Goal: Task Accomplishment & Management: Complete application form

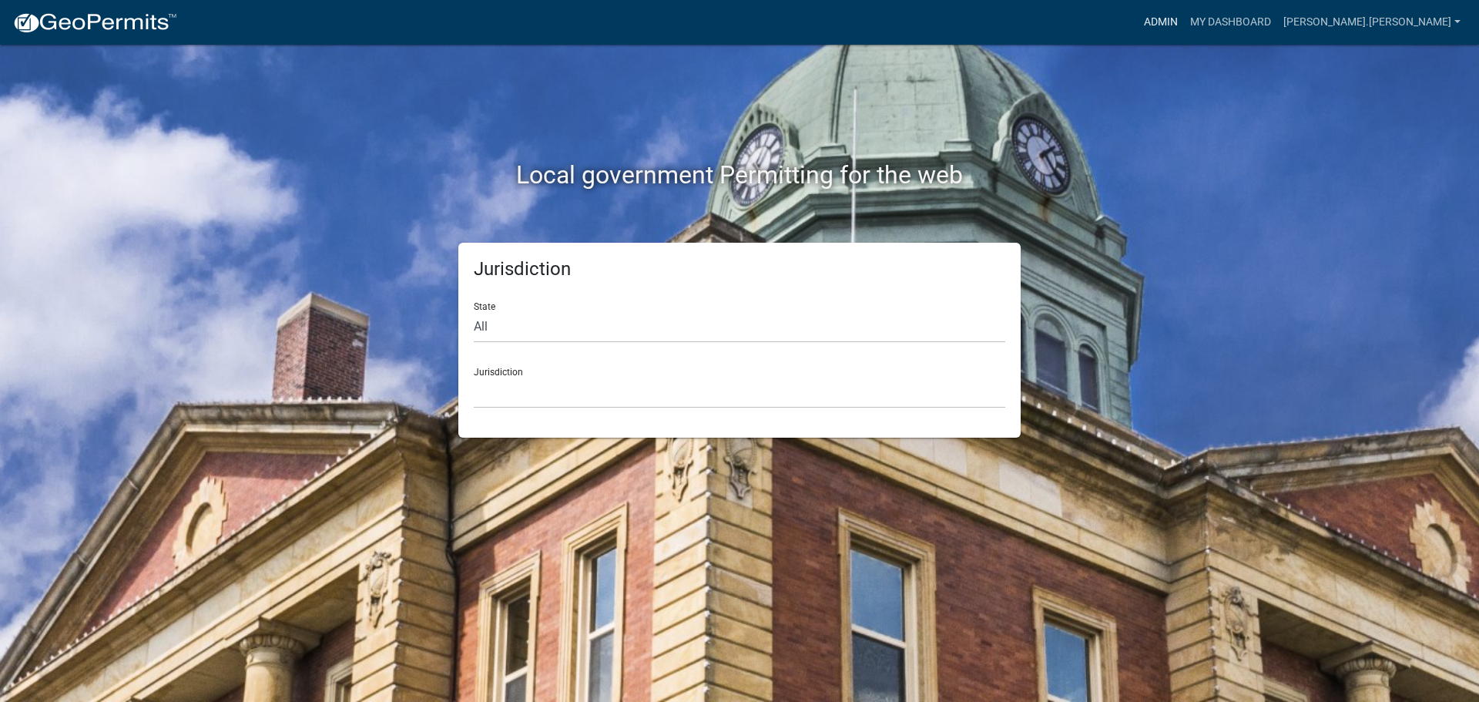
click at [1184, 12] on link "Admin" at bounding box center [1161, 22] width 46 height 29
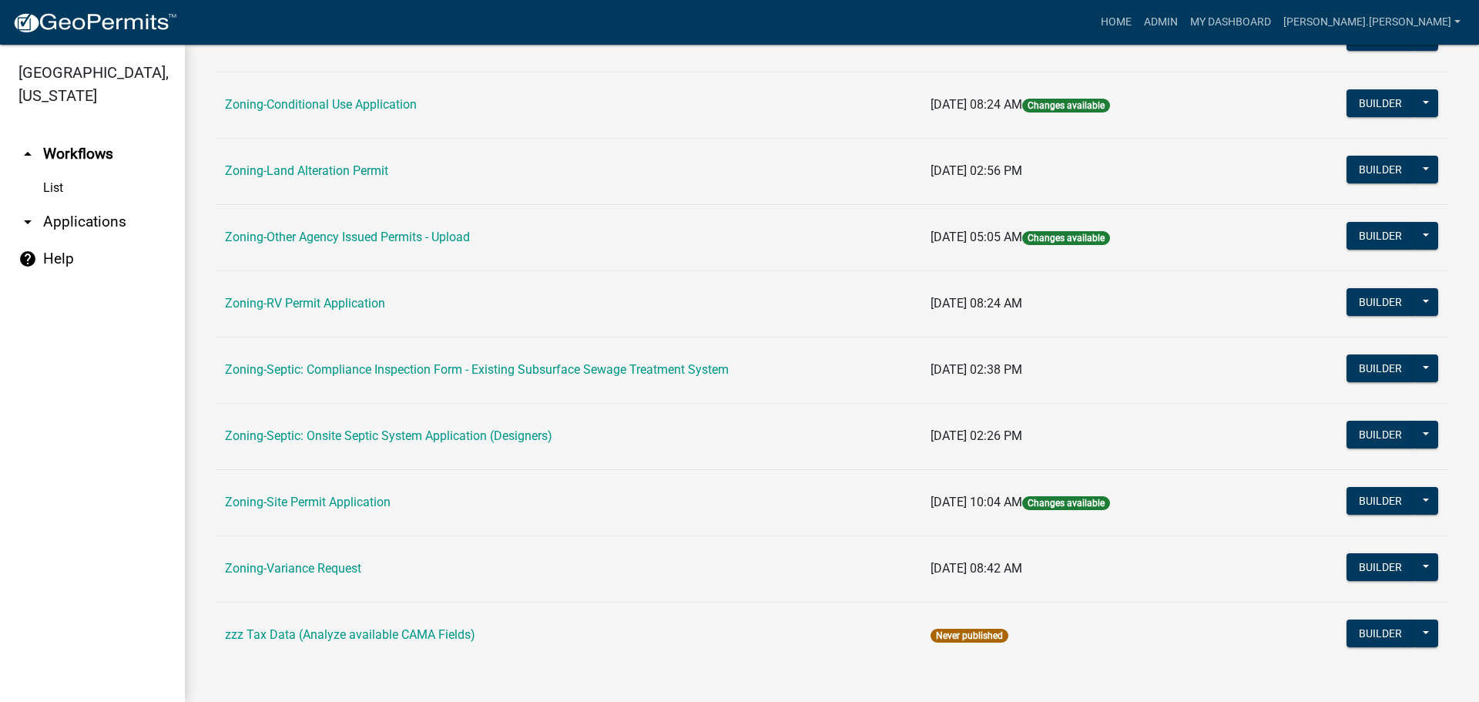
scroll to position [462, 0]
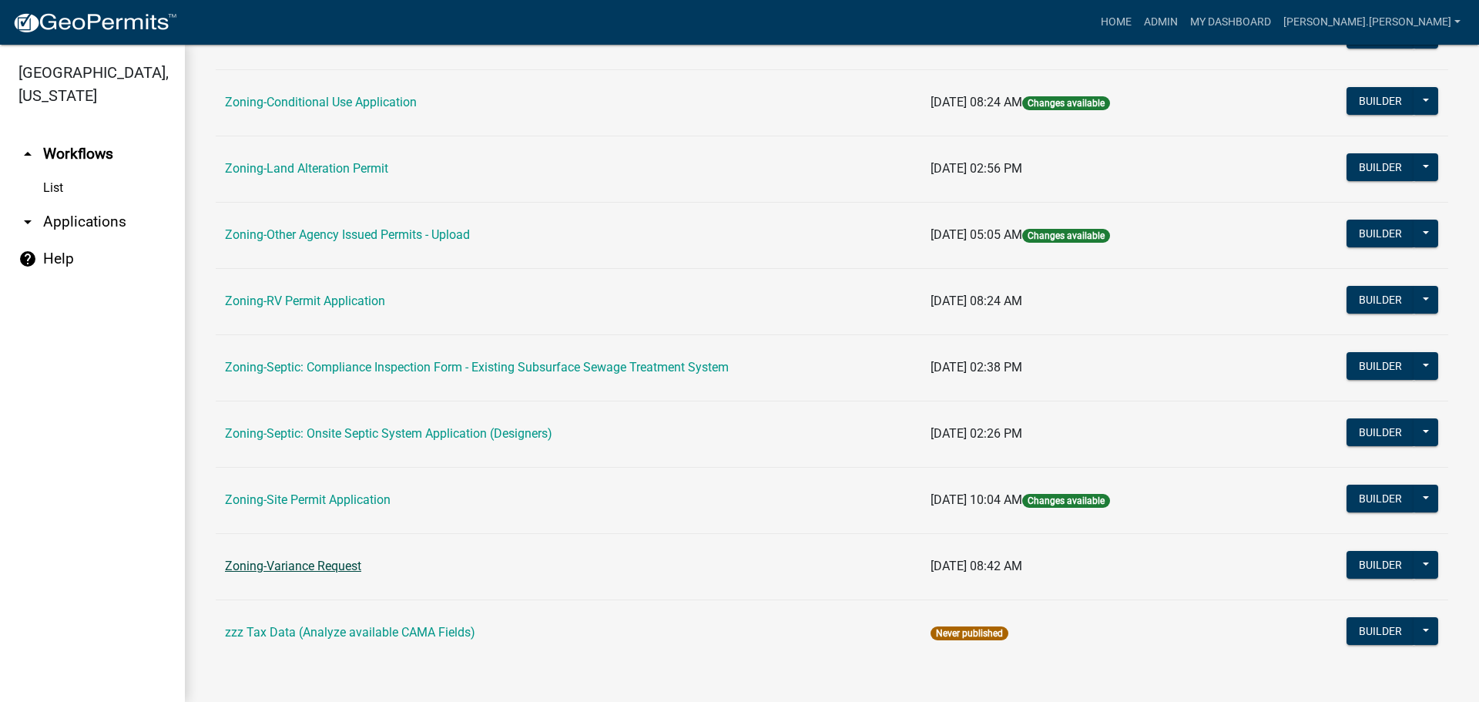
click at [325, 567] on link "Zoning-Variance Request" at bounding box center [293, 565] width 136 height 15
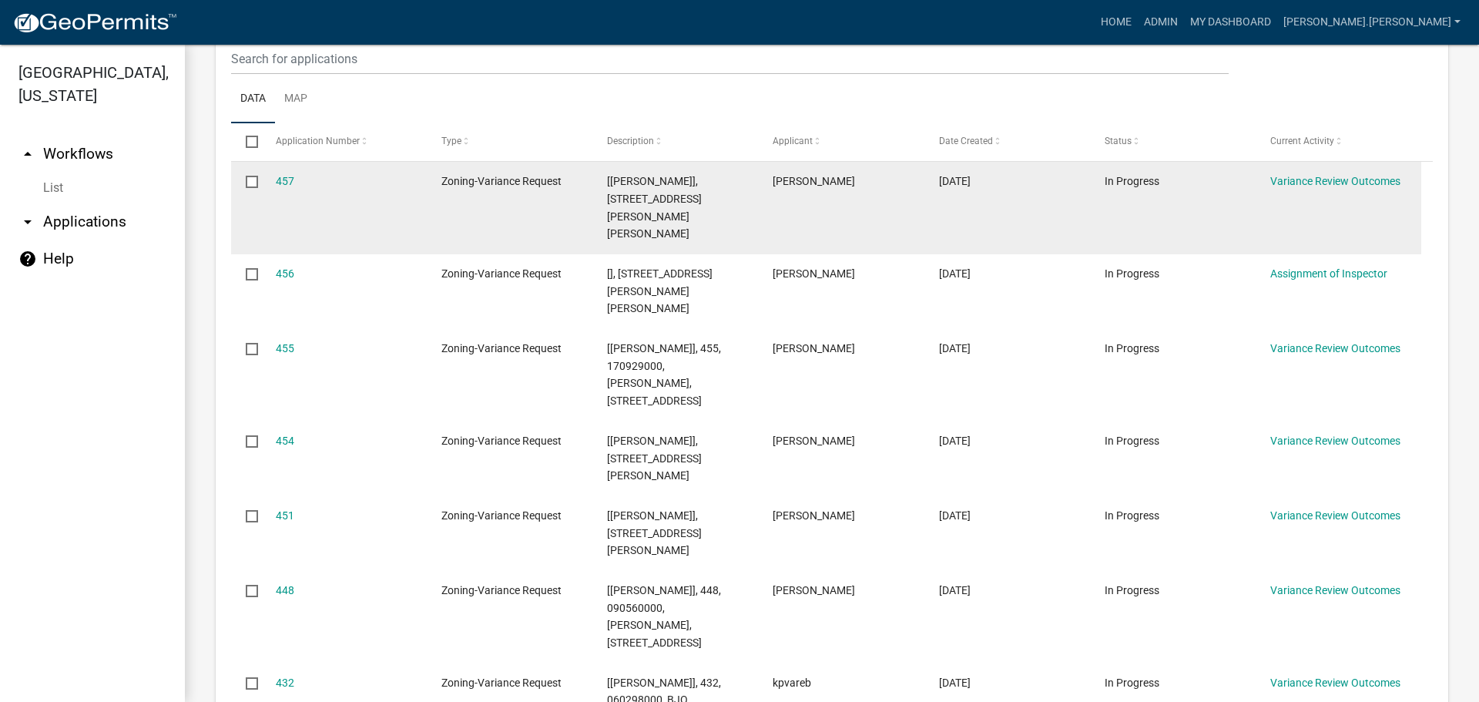
scroll to position [77, 0]
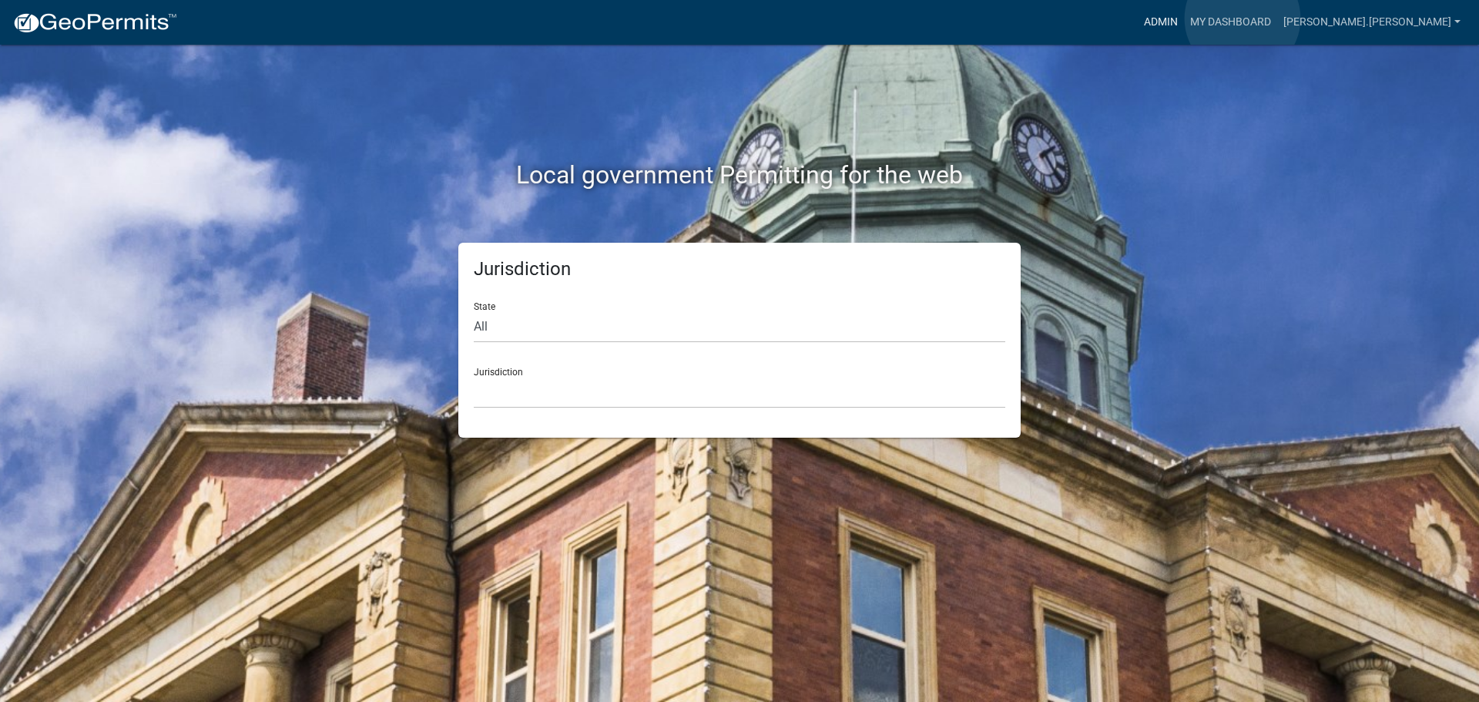
click at [1184, 18] on link "Admin" at bounding box center [1161, 22] width 46 height 29
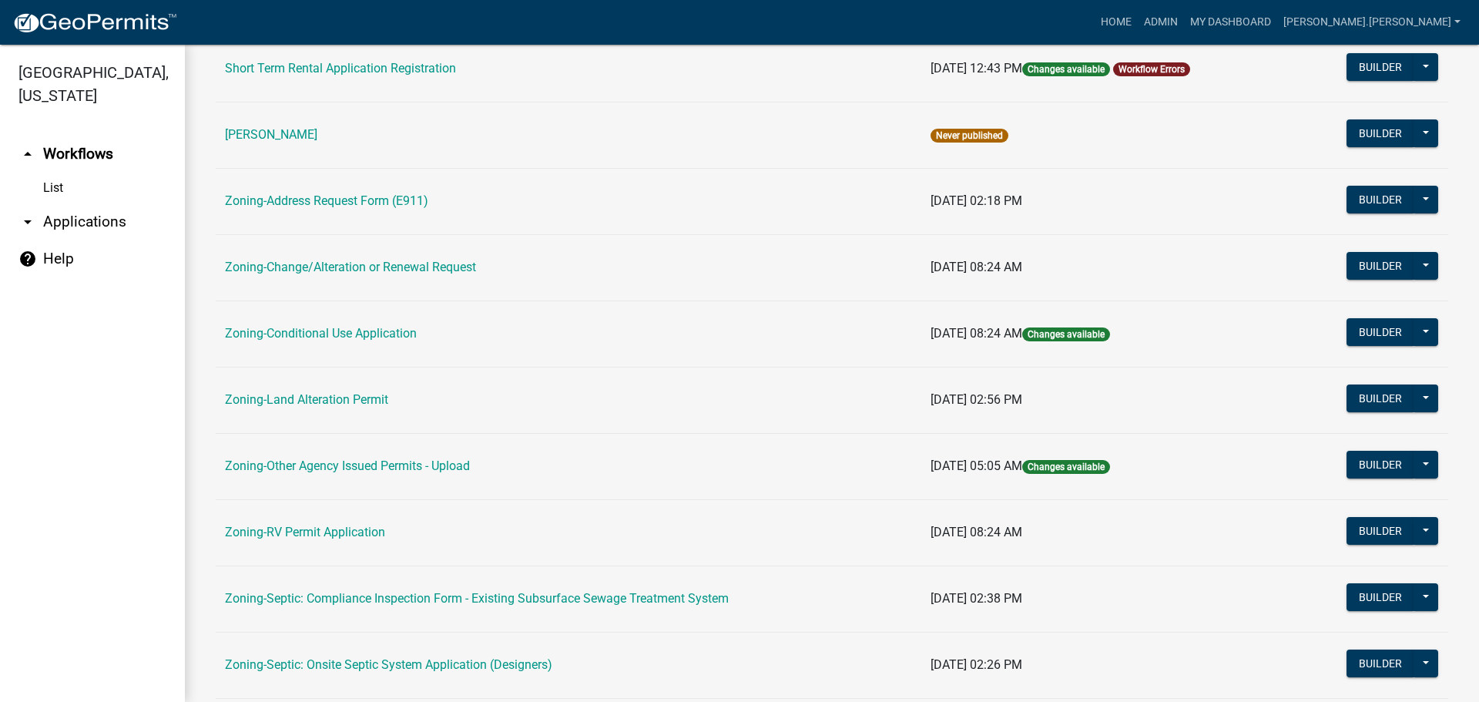
scroll to position [308, 0]
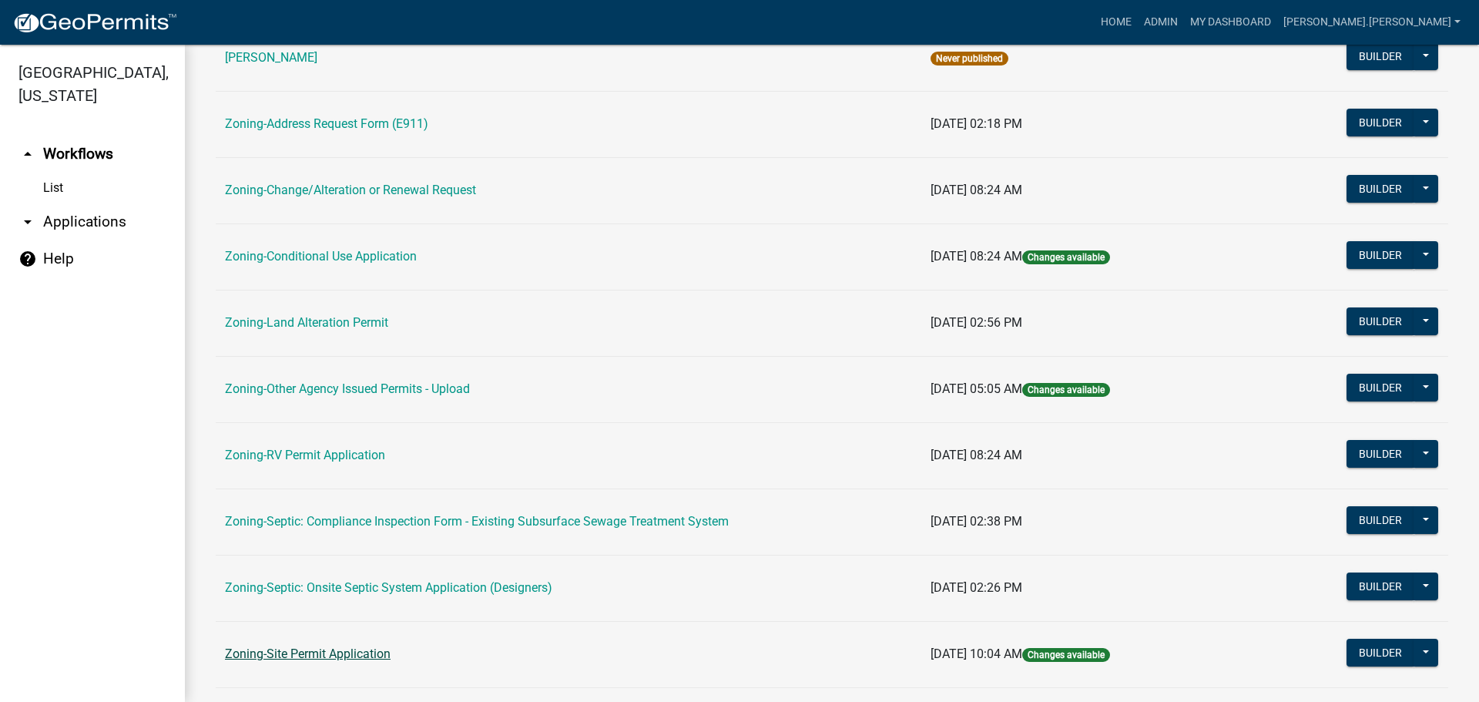
click at [352, 652] on link "Zoning-Site Permit Application" at bounding box center [308, 653] width 166 height 15
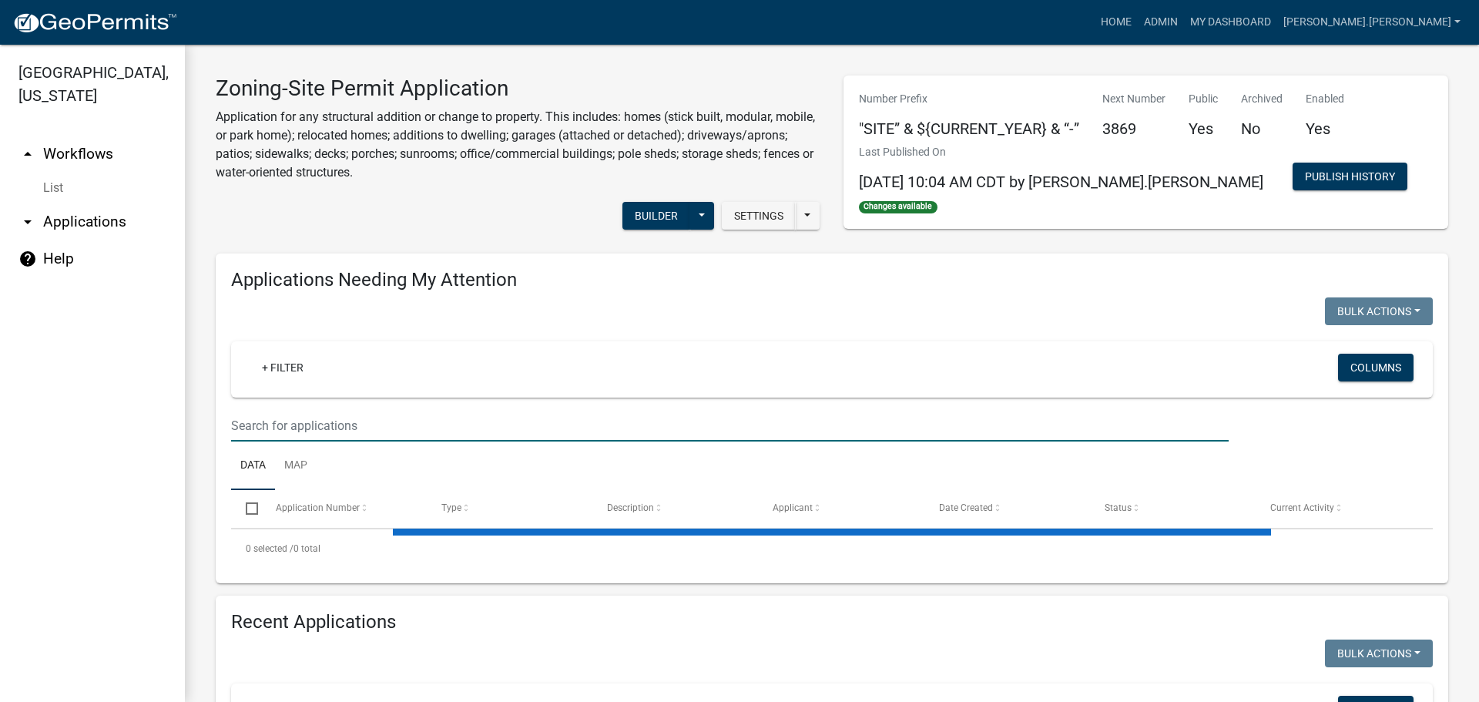
click at [393, 429] on input "text" at bounding box center [730, 426] width 998 height 32
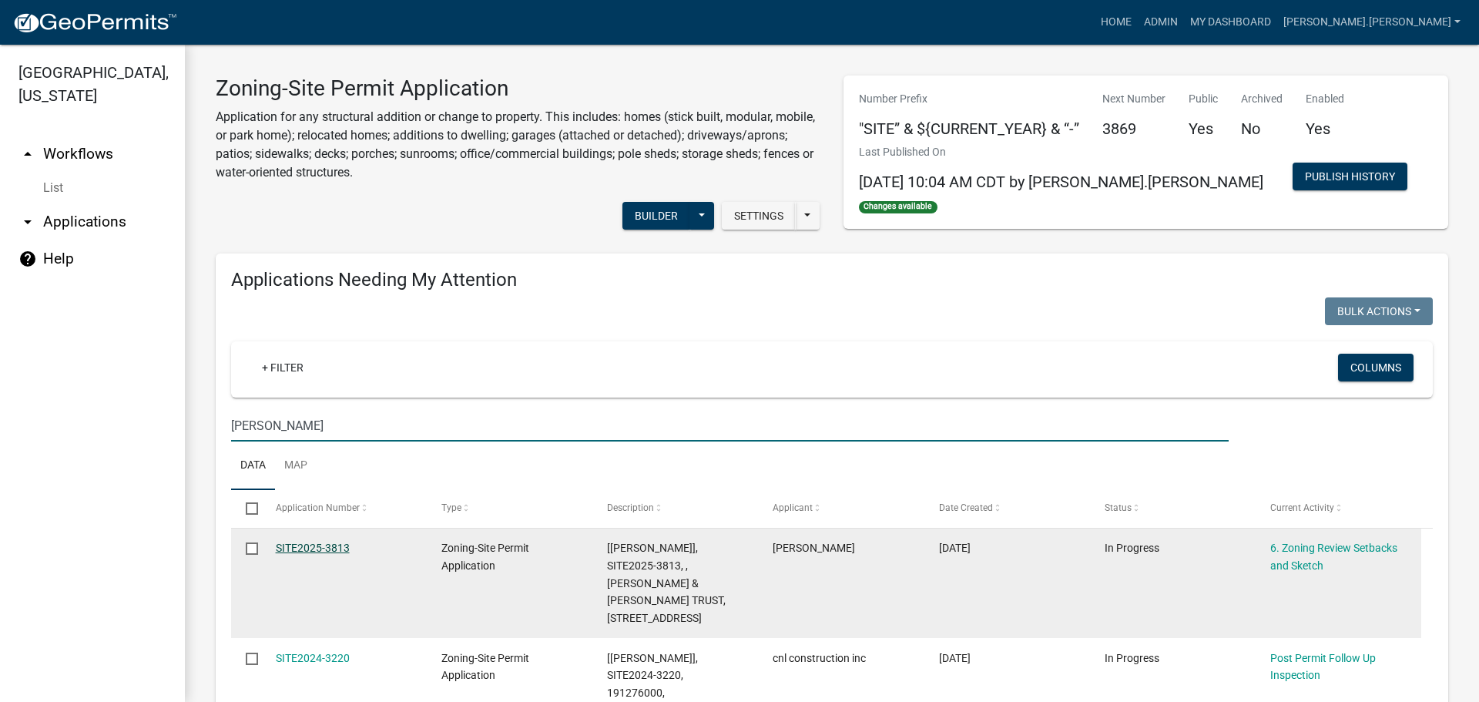
type input "callahan"
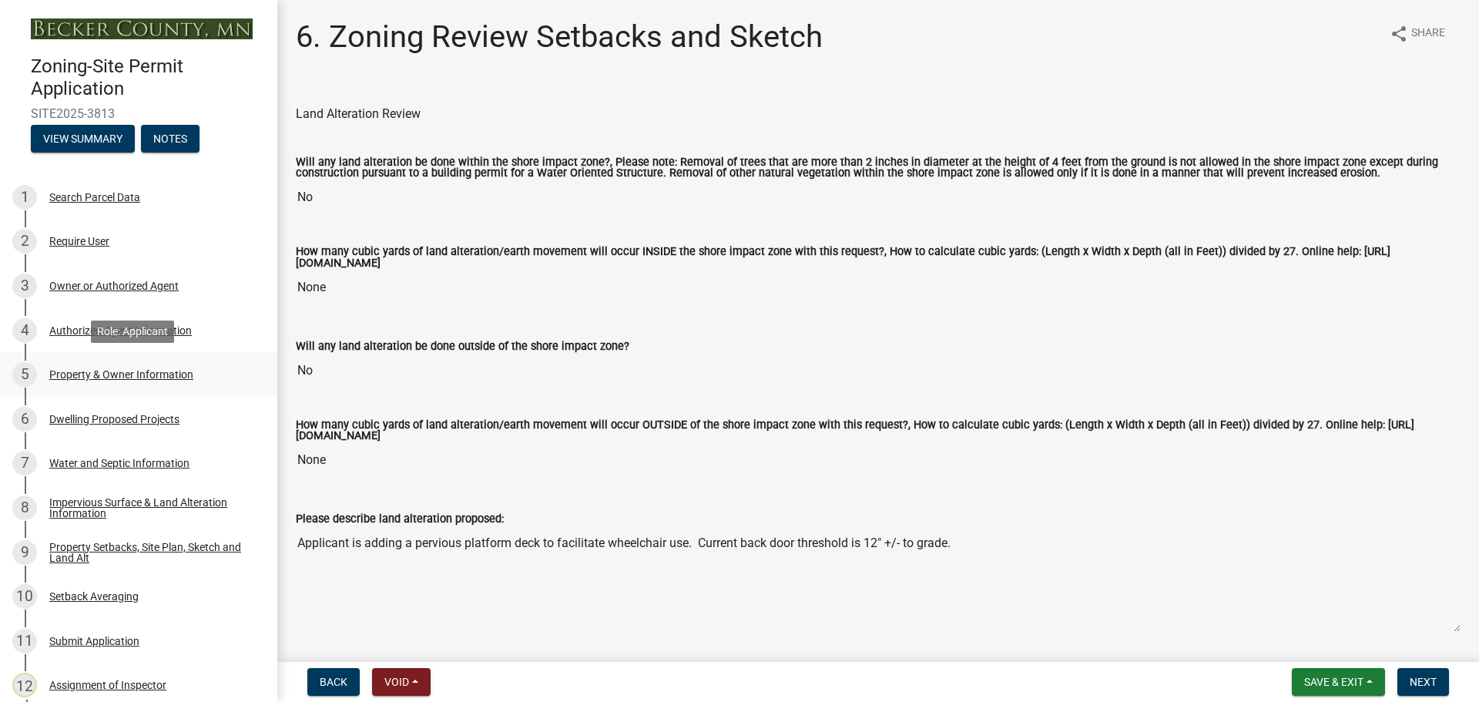
click at [159, 376] on div "Property & Owner Information" at bounding box center [121, 374] width 144 height 11
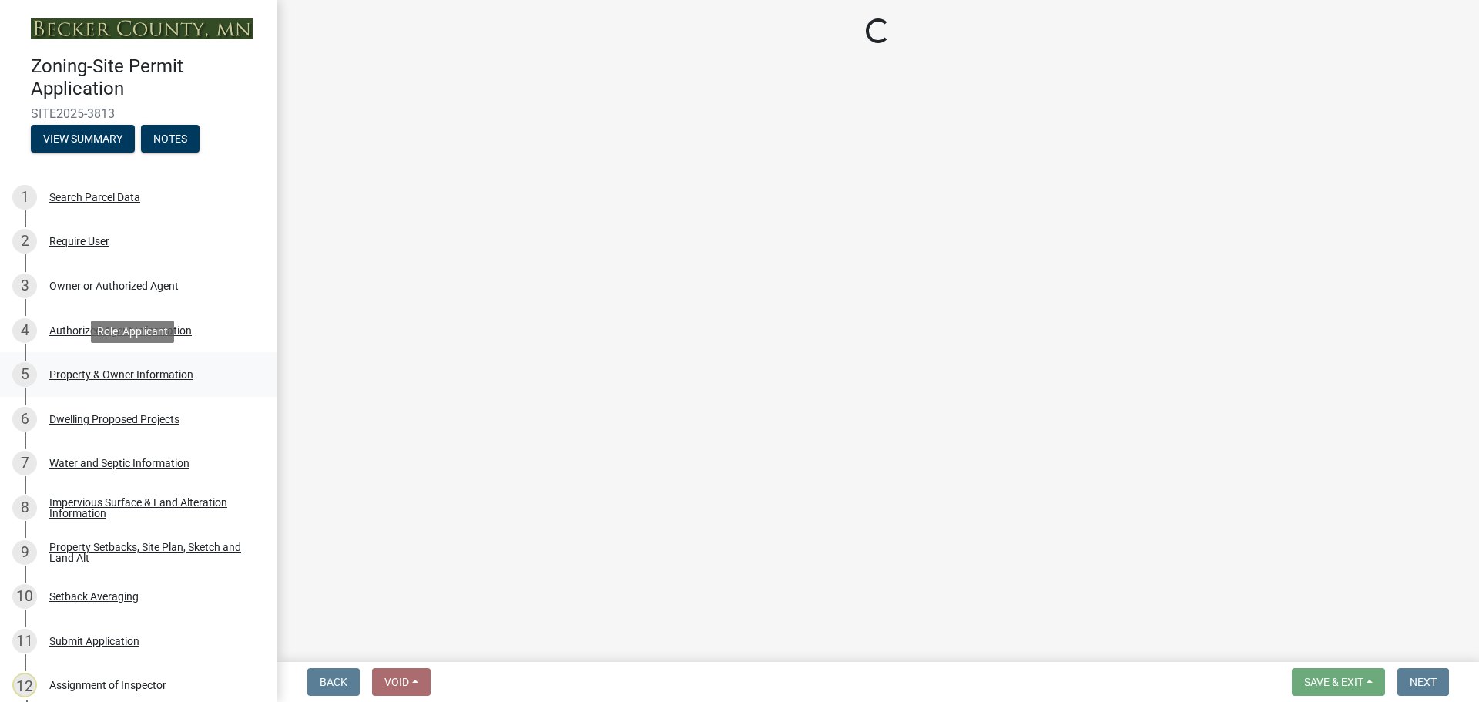
select select "a752e4d6-14bd-4f0f-bfe8-5b67ead45659"
select select "4439e411-f9ac-4451-8e9c-dcab1ac02f4d"
select select "f87eba17-8ed9-4ad8-aefc-fe36a3f3544b"
select select "393a978c-6bd5-4cb2-a6a0-db6feb8732b8"
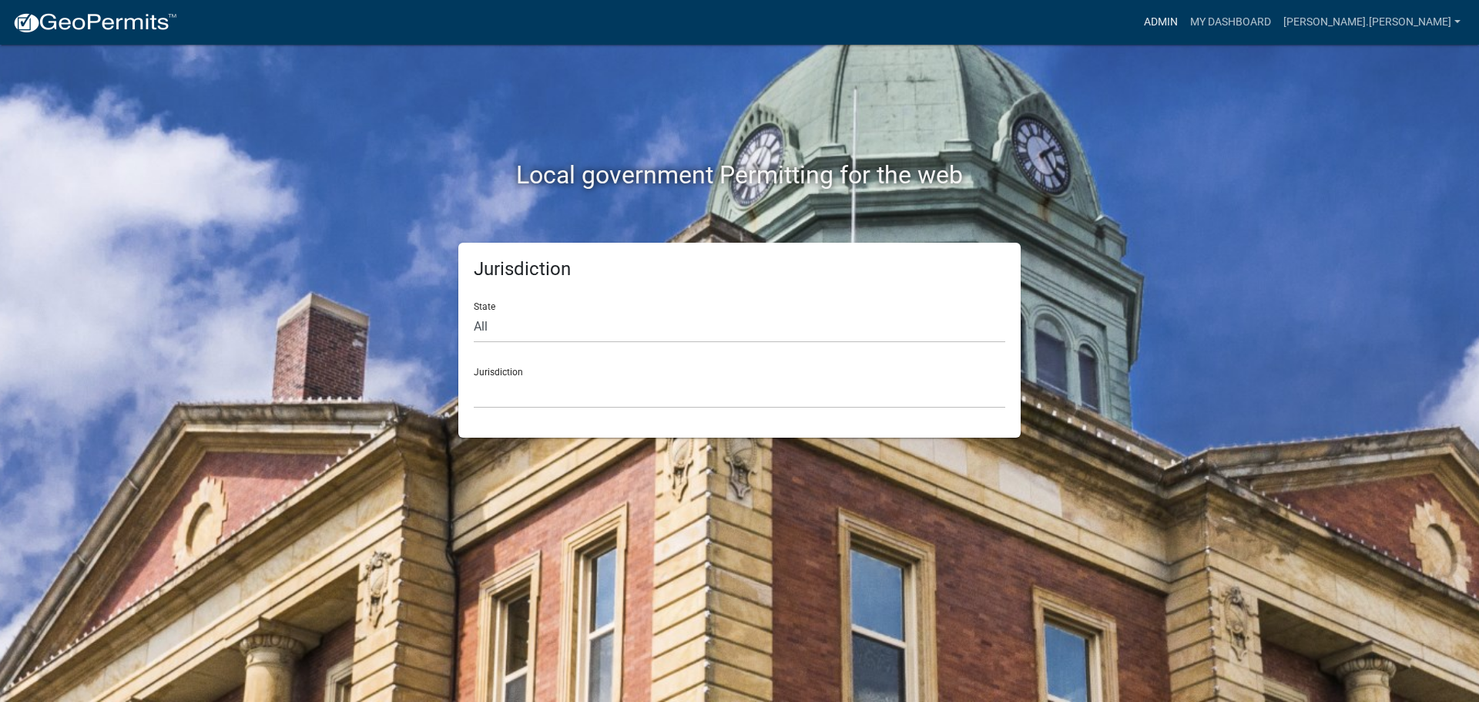
click at [1184, 15] on link "Admin" at bounding box center [1161, 22] width 46 height 29
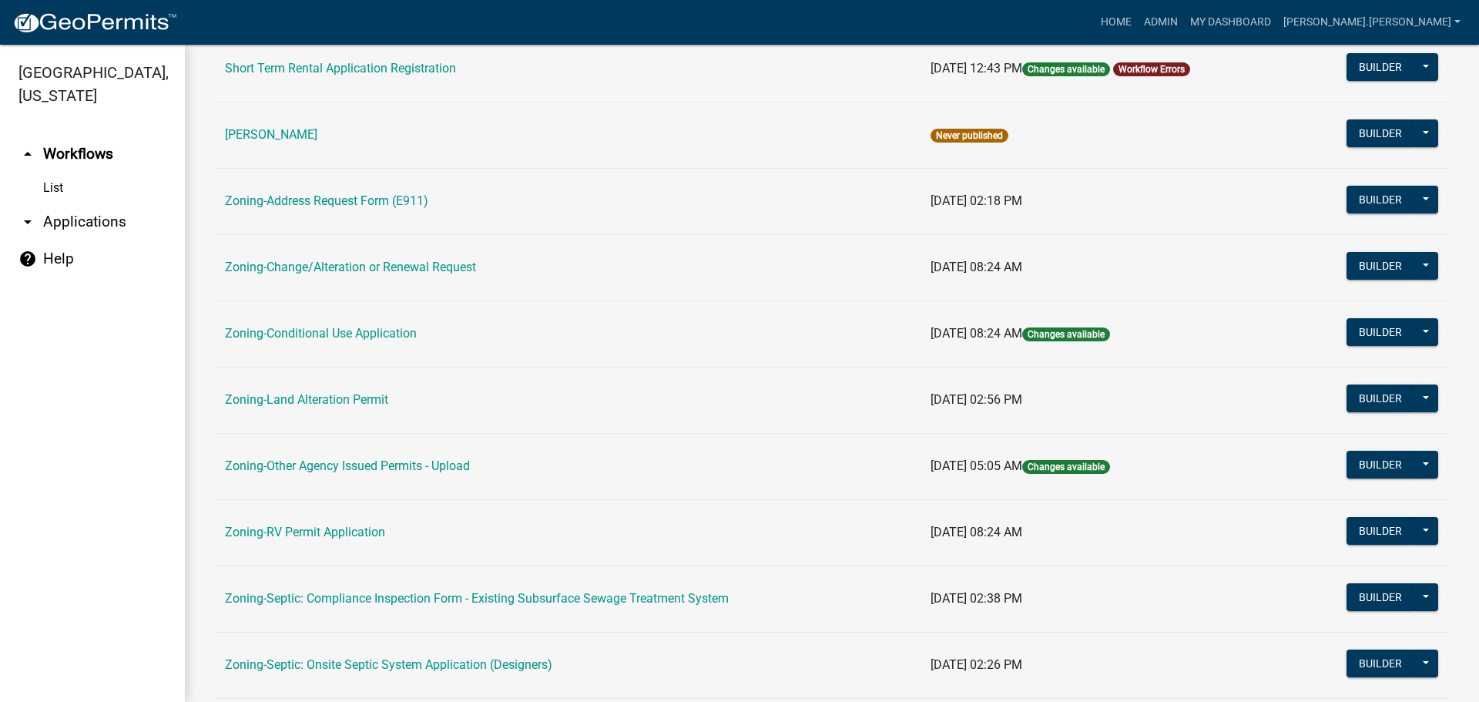
scroll to position [308, 0]
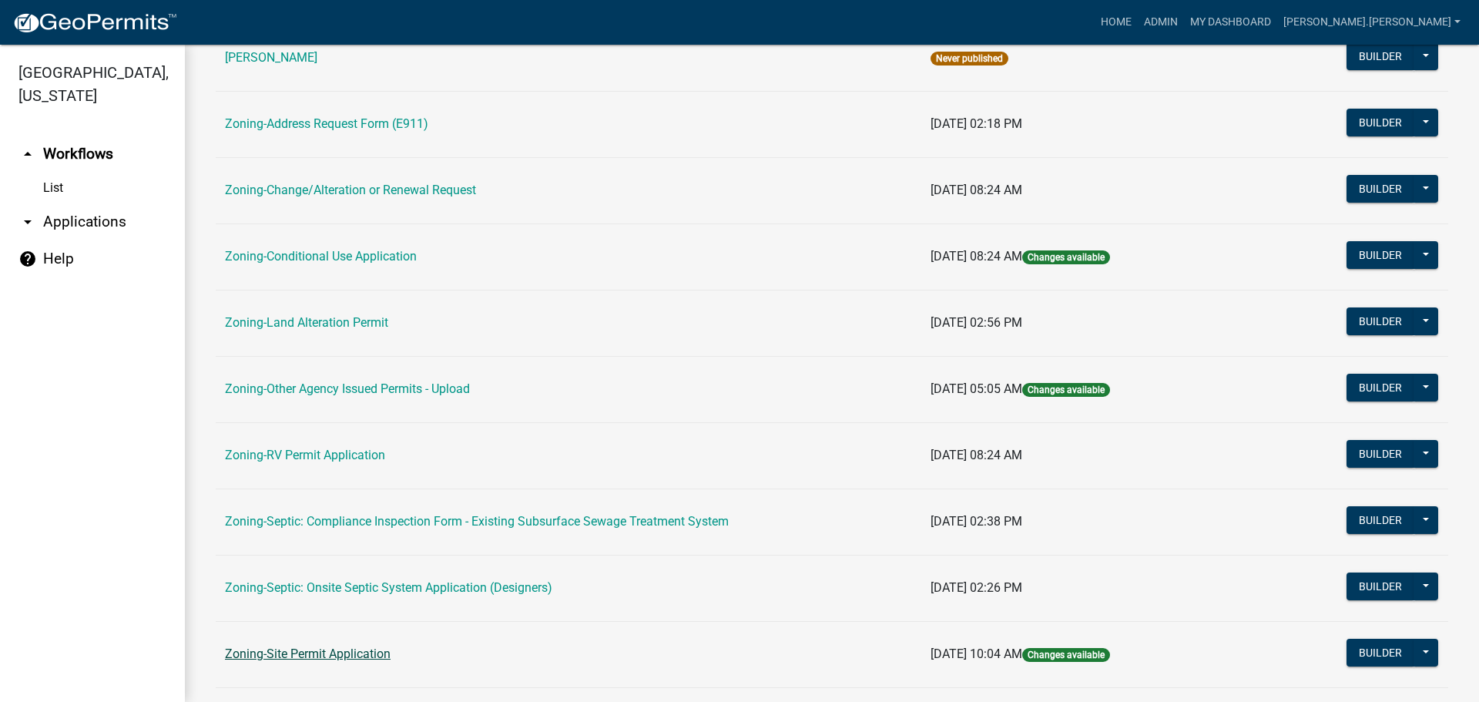
click at [333, 655] on link "Zoning-Site Permit Application" at bounding box center [308, 653] width 166 height 15
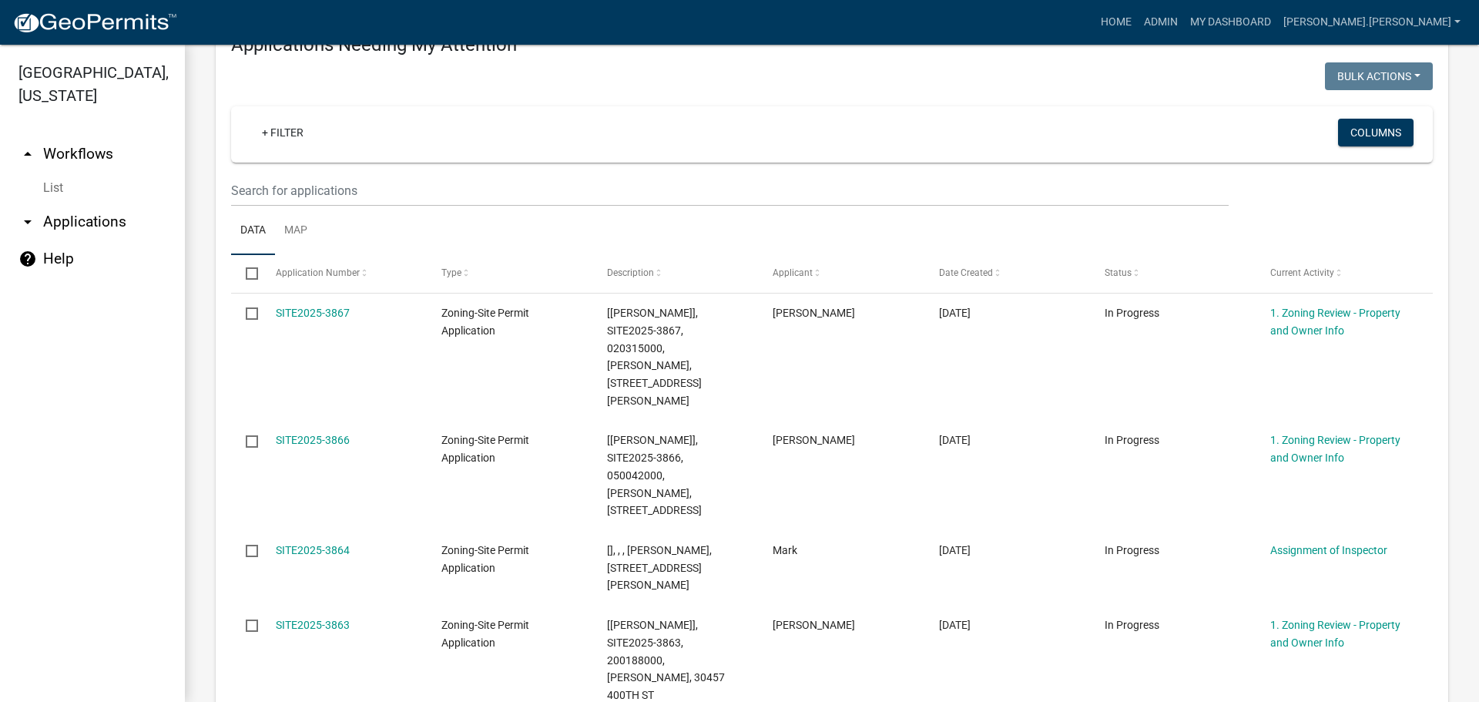
scroll to position [231, 0]
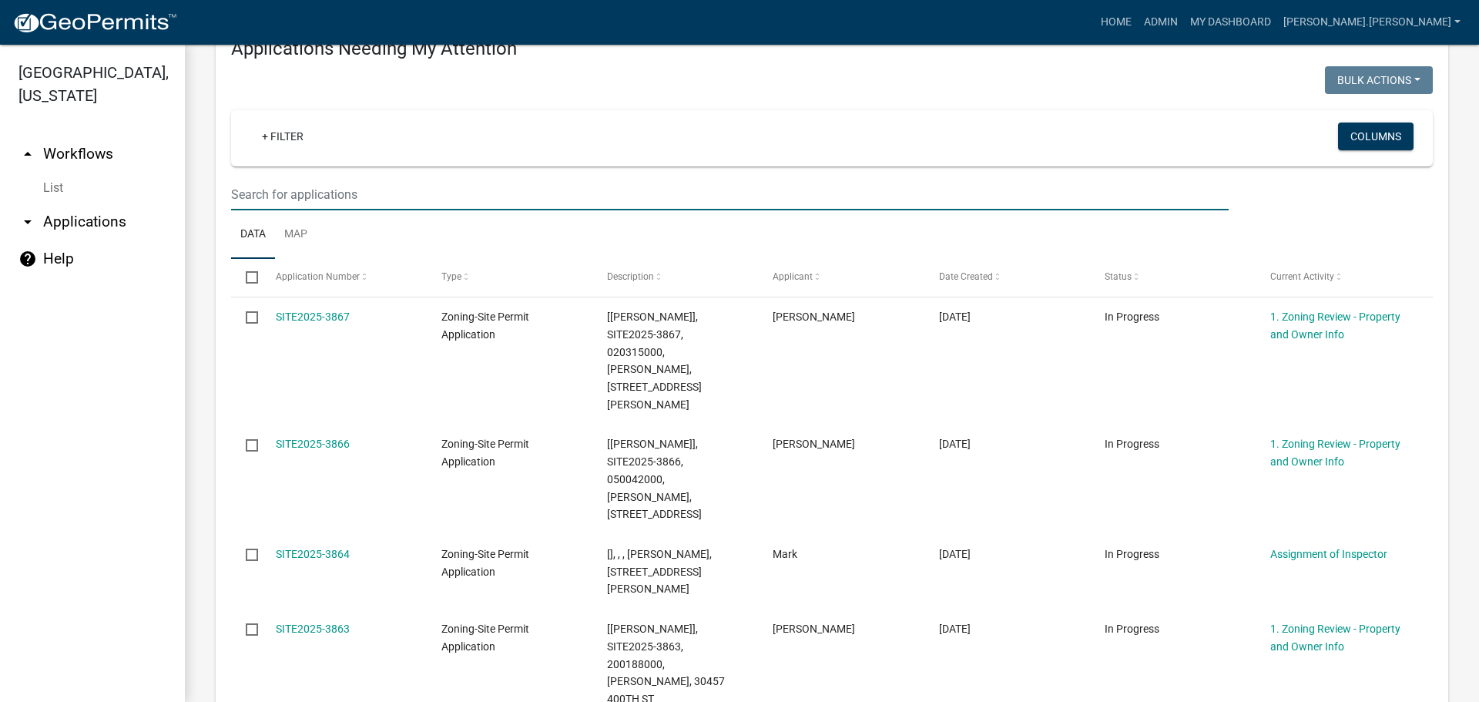
click at [324, 197] on input "text" at bounding box center [730, 195] width 998 height 32
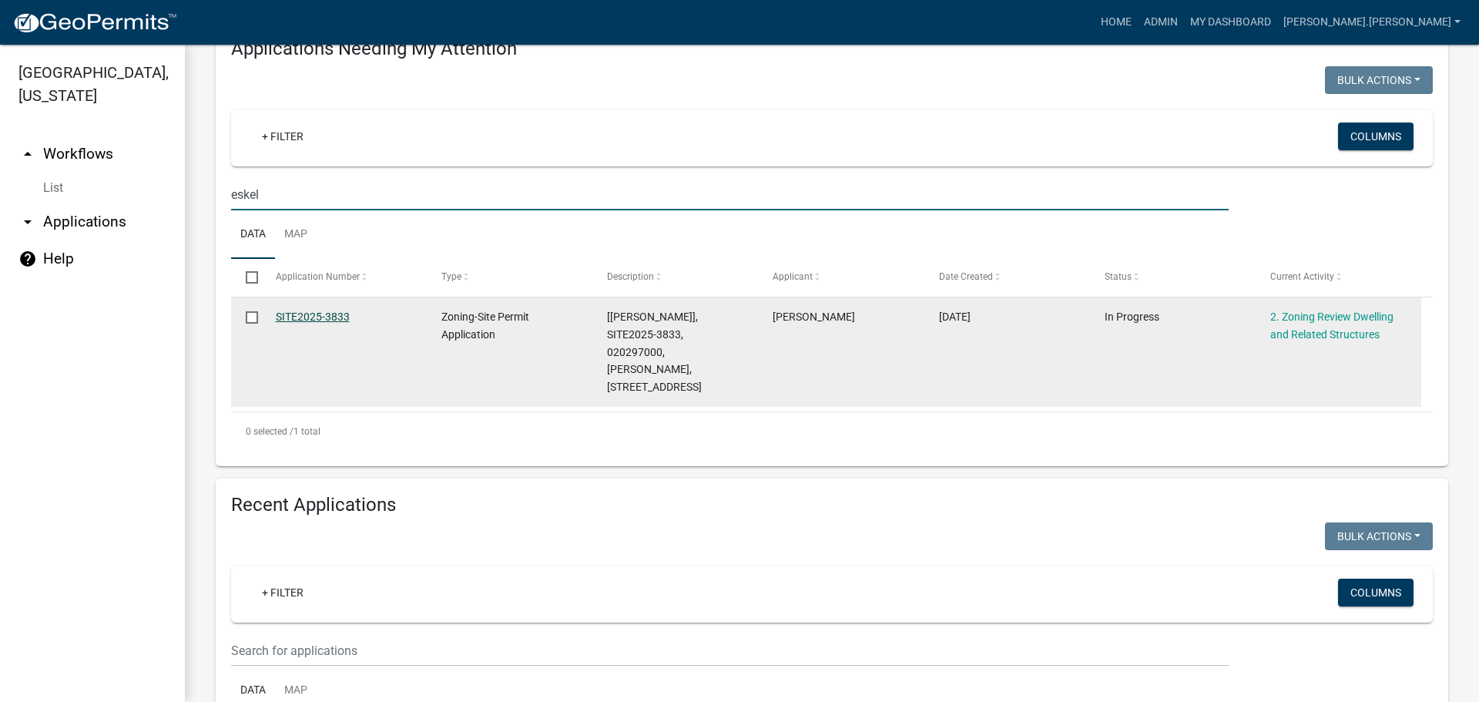
type input "eskel"
click at [308, 310] on link "SITE2025-3833" at bounding box center [313, 316] width 74 height 12
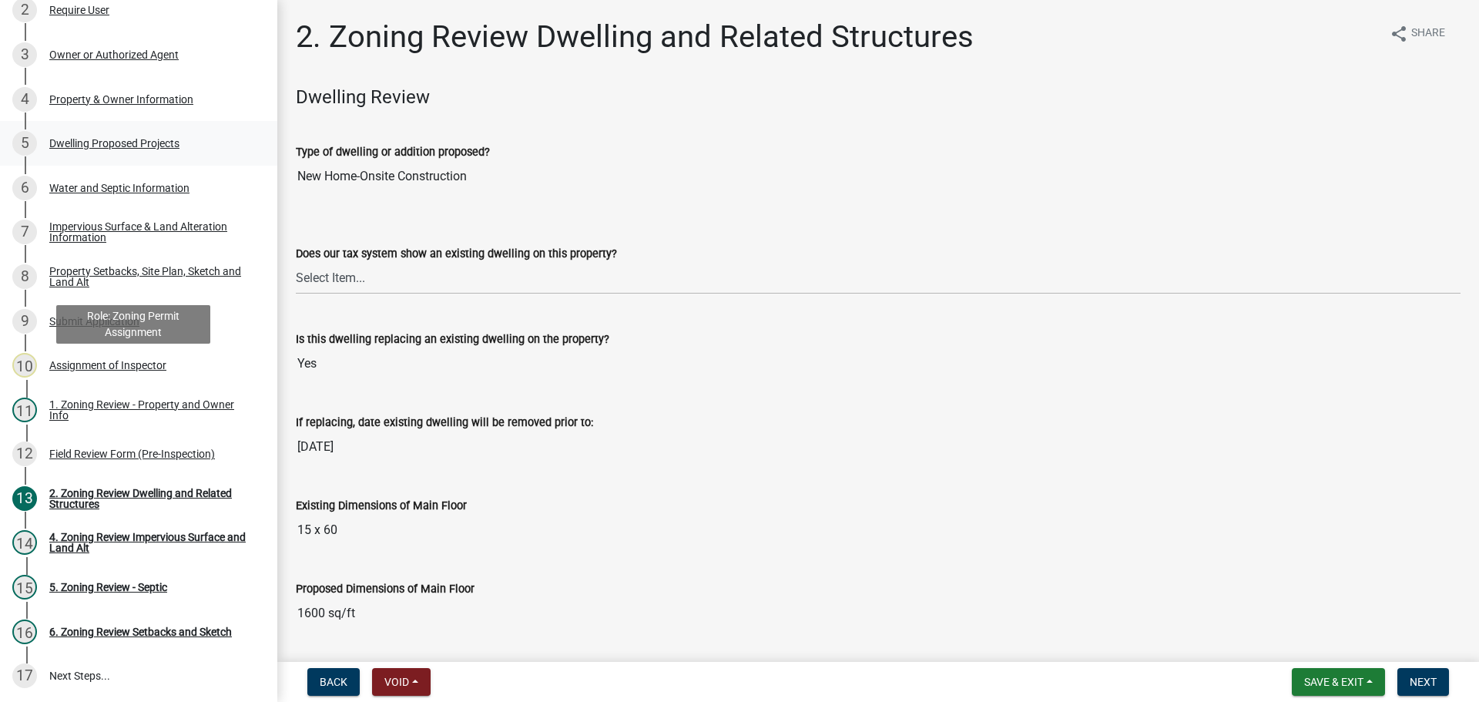
scroll to position [154, 0]
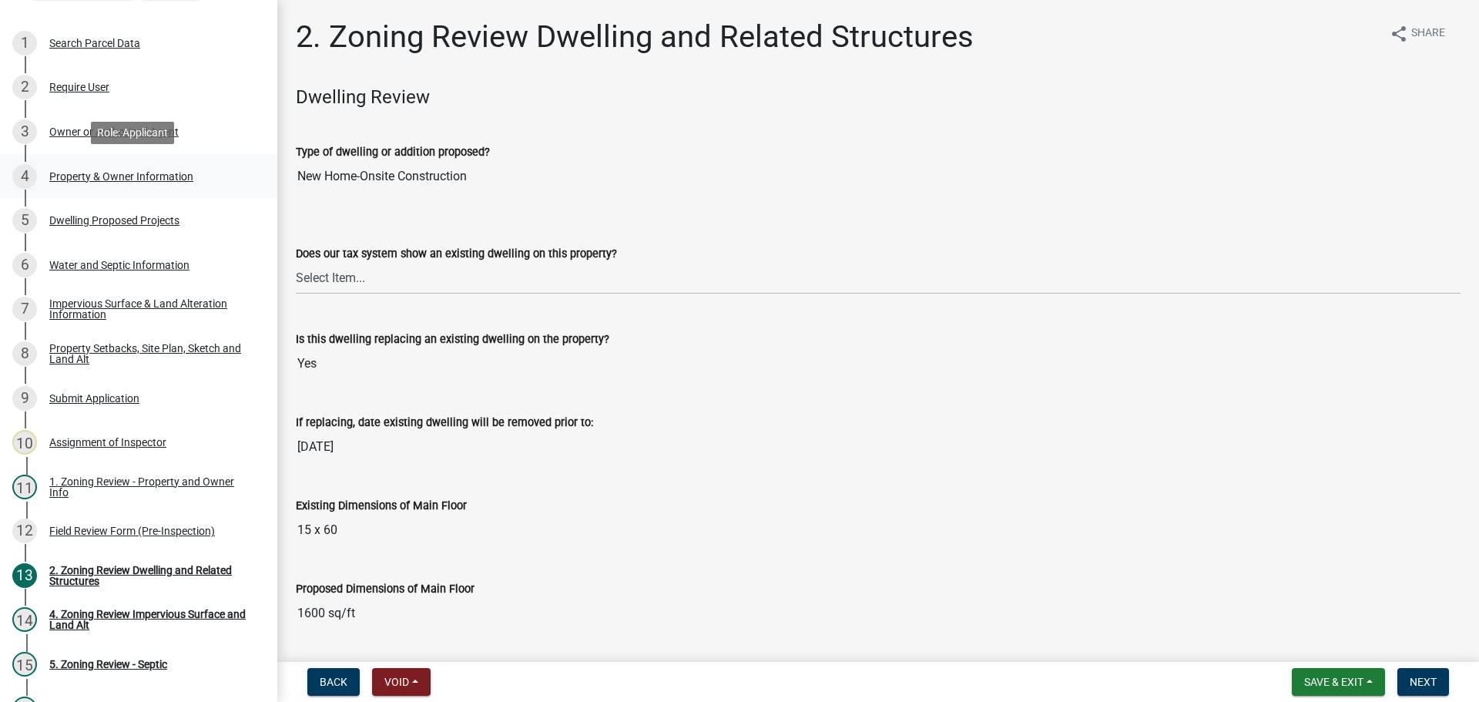
click at [159, 182] on div "4 Property & Owner Information" at bounding box center [132, 176] width 240 height 25
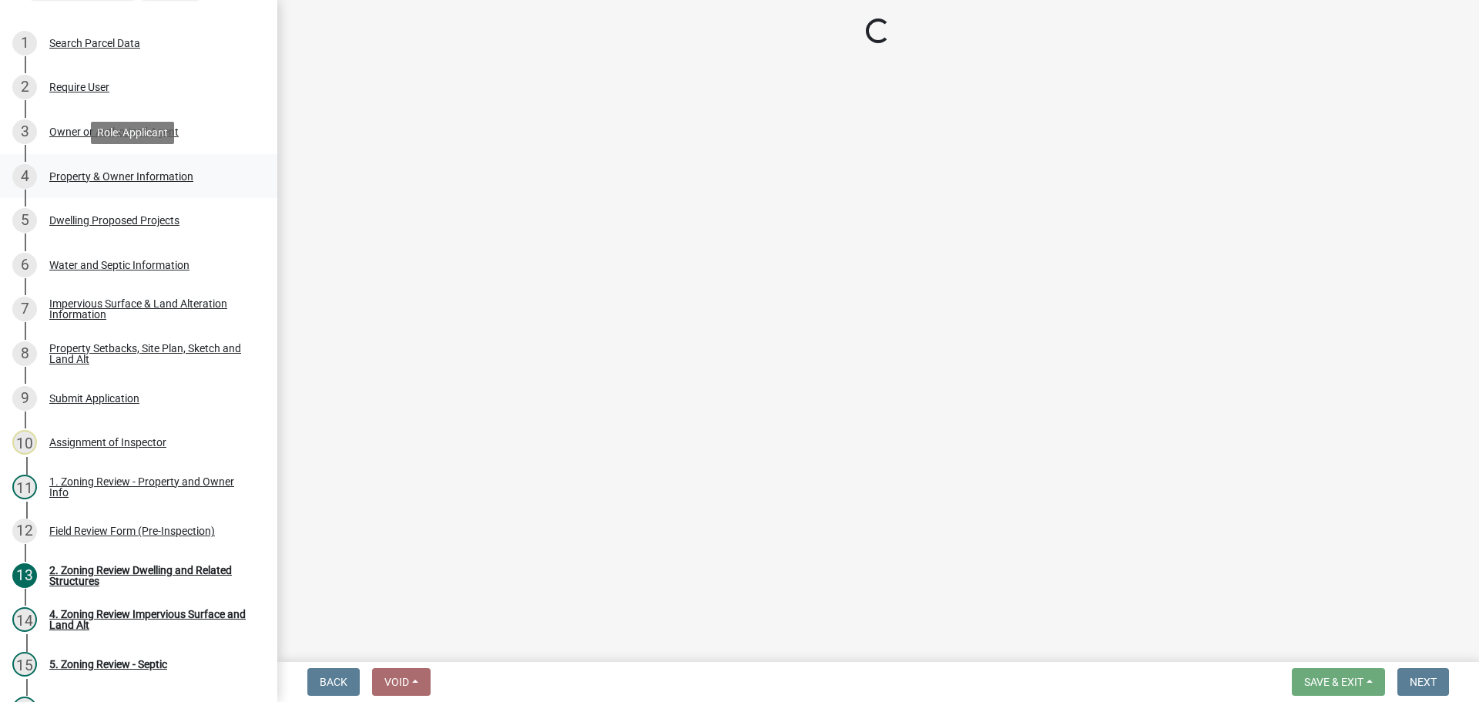
select select "2da4ad59-79e4-4897-a878-b9bb9cb10a27"
select select "85fc75ff-0121-4ad4-a39b-9ebe8e4a222b"
select select "f87eba17-8ed9-4ad8-aefc-fe36a3f3544b"
select select "393a978c-6bd5-4cb2-a6a0-db6feb8732b8"
